Goal: Transaction & Acquisition: Purchase product/service

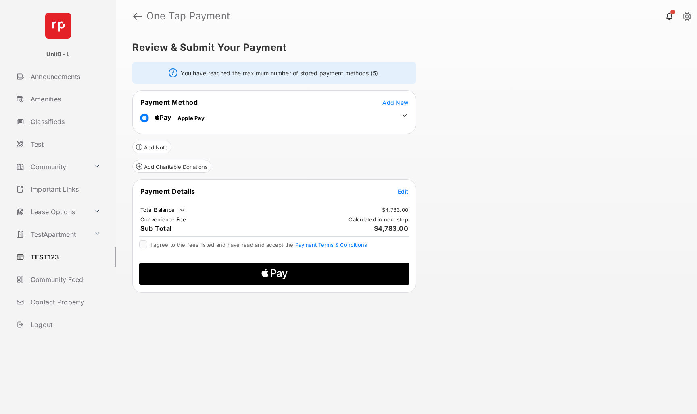
click at [401, 191] on span "Edit" at bounding box center [402, 191] width 10 height 7
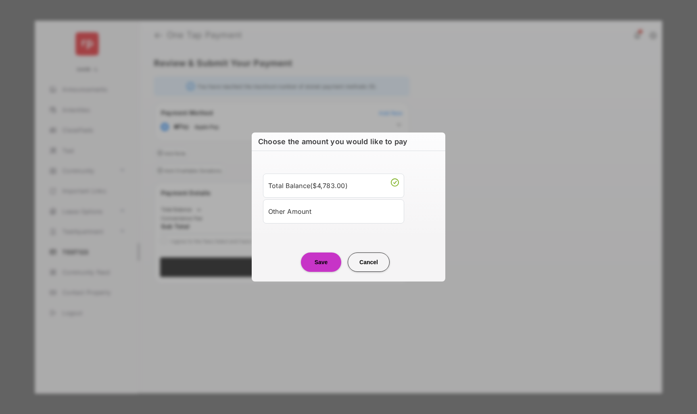
click at [314, 218] on div "Other Amount" at bounding box center [333, 212] width 131 height 14
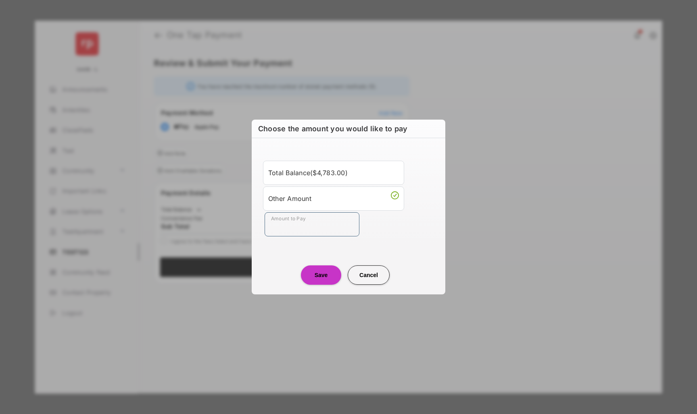
click at [305, 229] on input "Amount to Pay" at bounding box center [311, 224] width 95 height 24
type input "******"
click at [315, 268] on button "Save" at bounding box center [321, 275] width 40 height 19
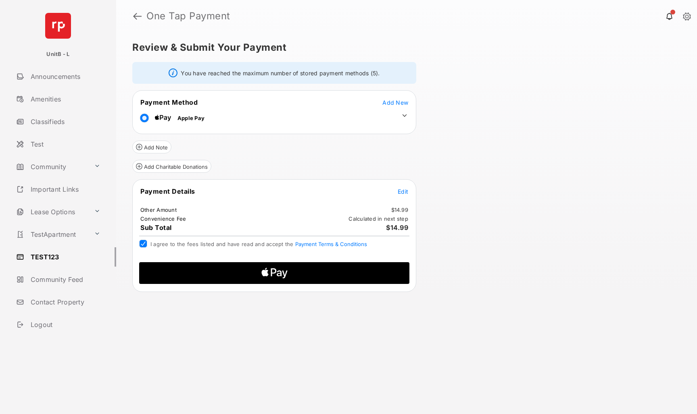
click at [197, 274] on span "Apple Logo" at bounding box center [274, 273] width 257 height 22
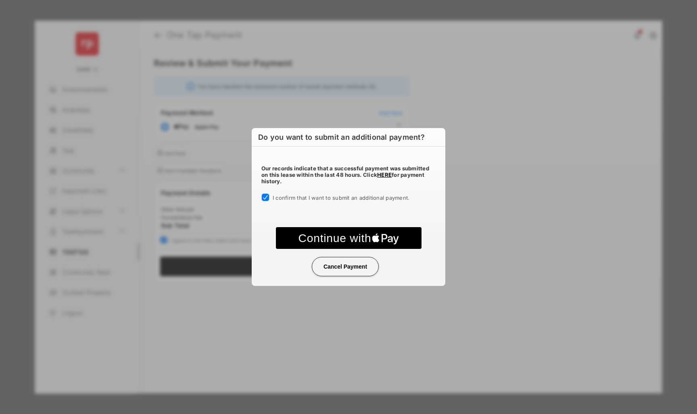
click at [311, 235] on text "Continue with" at bounding box center [334, 238] width 73 height 13
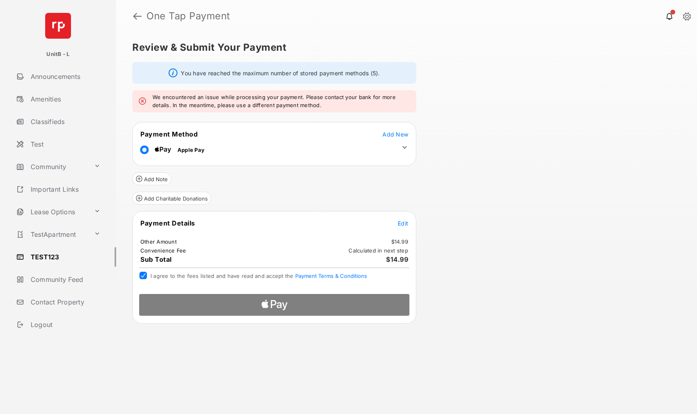
click at [221, 308] on div at bounding box center [274, 302] width 283 height 29
click at [177, 304] on div at bounding box center [274, 302] width 283 height 29
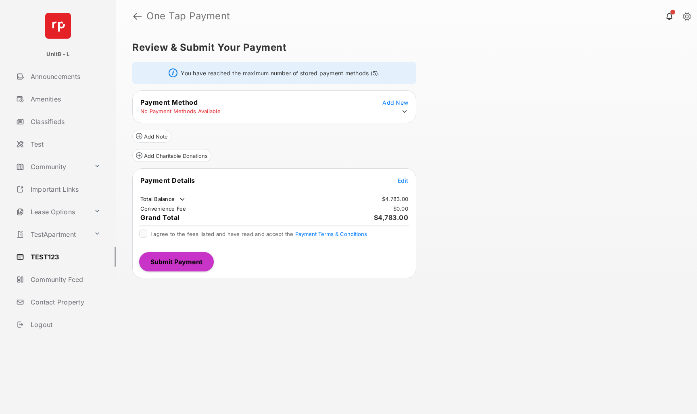
click at [405, 110] on icon at bounding box center [404, 111] width 7 height 7
click at [403, 114] on icon at bounding box center [404, 111] width 7 height 7
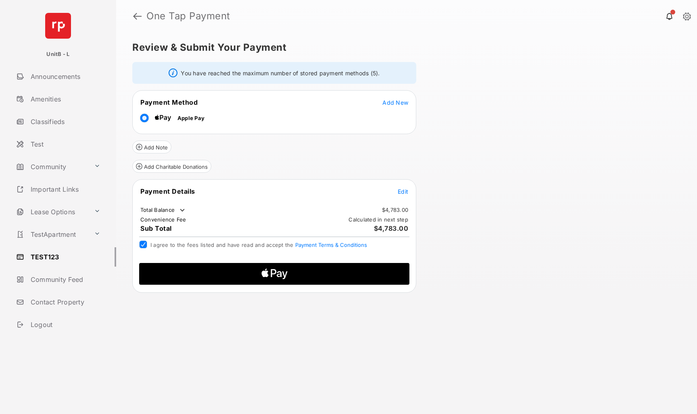
click at [404, 192] on span "Edit" at bounding box center [402, 191] width 10 height 7
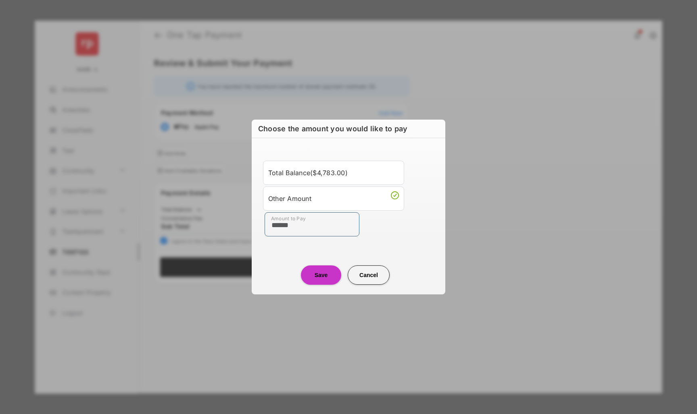
type input "******"
click at [314, 283] on button "Save" at bounding box center [321, 275] width 40 height 19
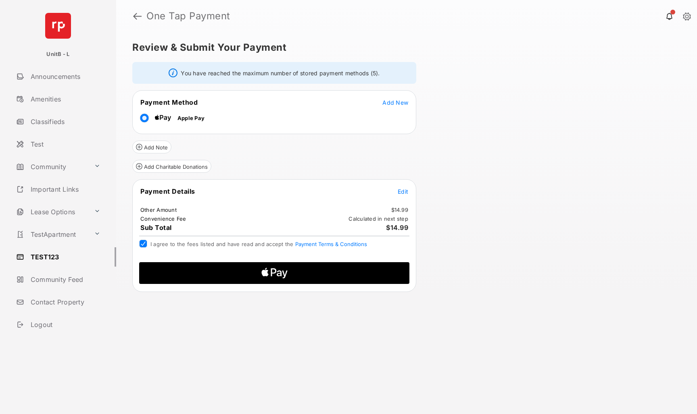
click at [245, 272] on icon "Apple Logo" at bounding box center [274, 273] width 129 height 22
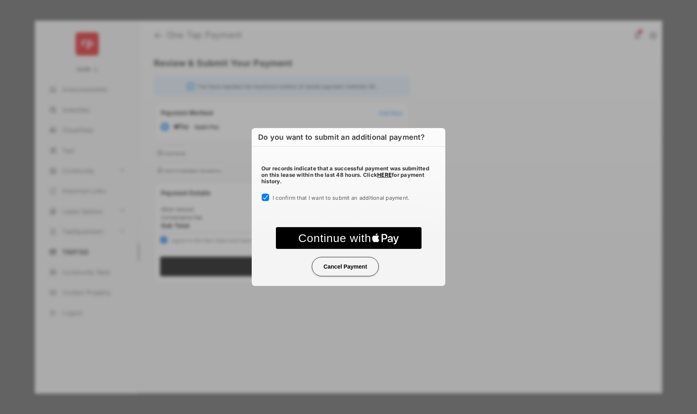
click at [321, 241] on text "Continue with" at bounding box center [334, 238] width 73 height 13
